Goal: Navigation & Orientation: Go to known website

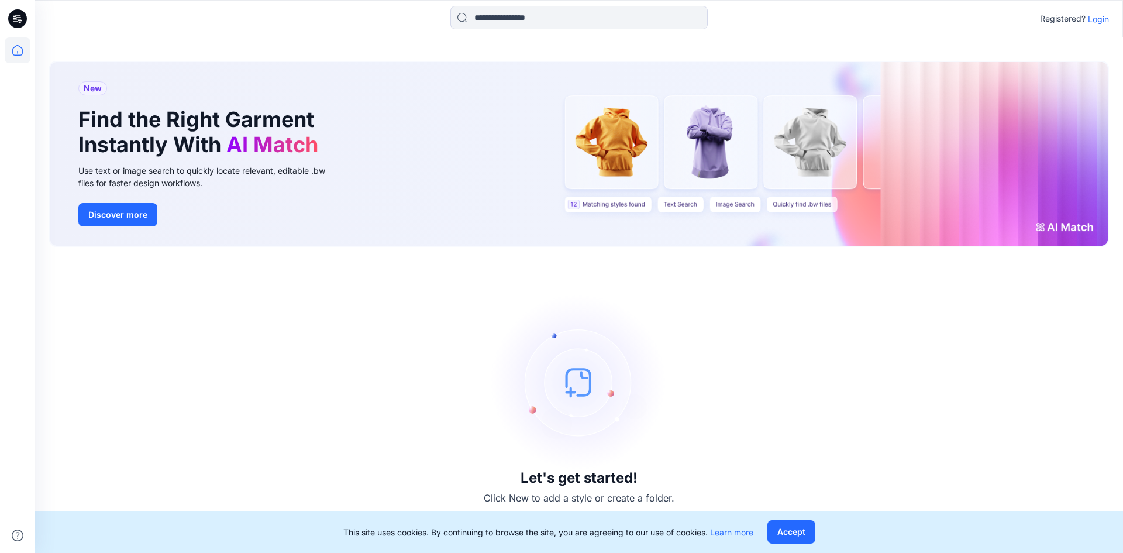
click at [822, 366] on div "Let's get started! Click New to add a style or create a folder." at bounding box center [579, 400] width 1060 height 278
click at [1098, 22] on p "Login" at bounding box center [1098, 19] width 21 height 12
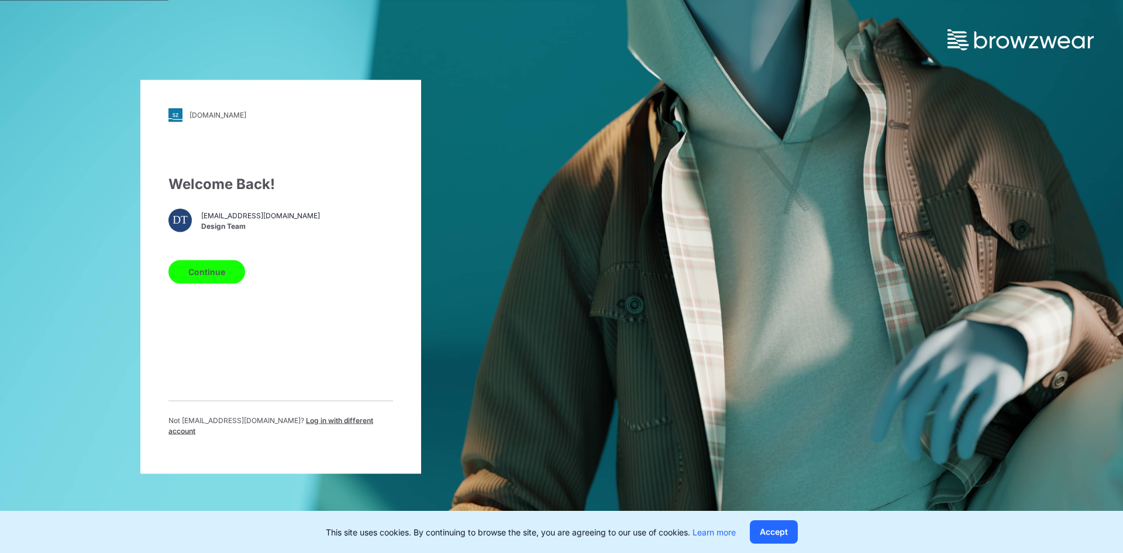
click at [223, 283] on button "Continue" at bounding box center [206, 271] width 77 height 23
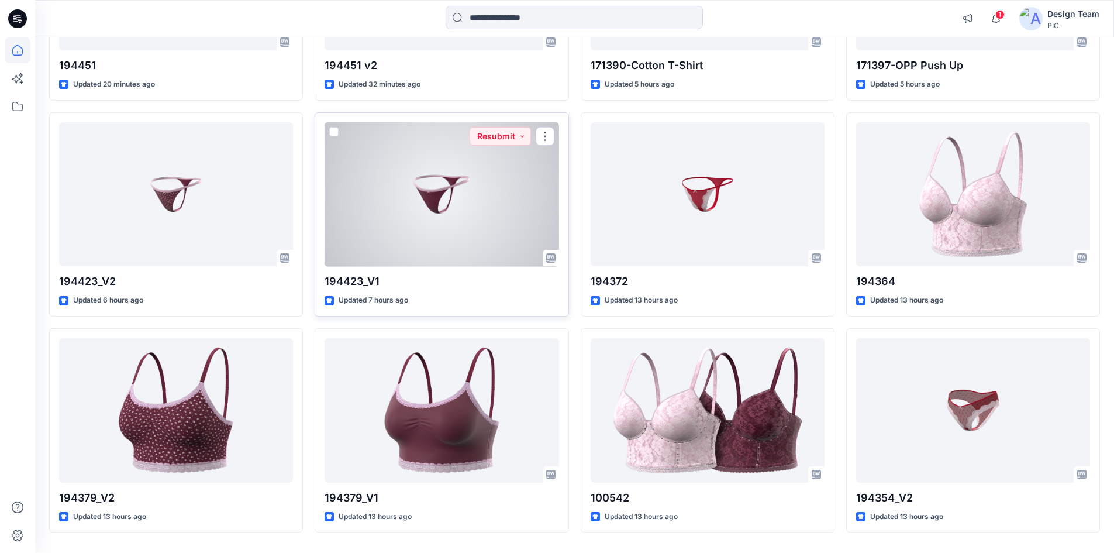
scroll to position [292, 0]
